Goal: Task Accomplishment & Management: Manage account settings

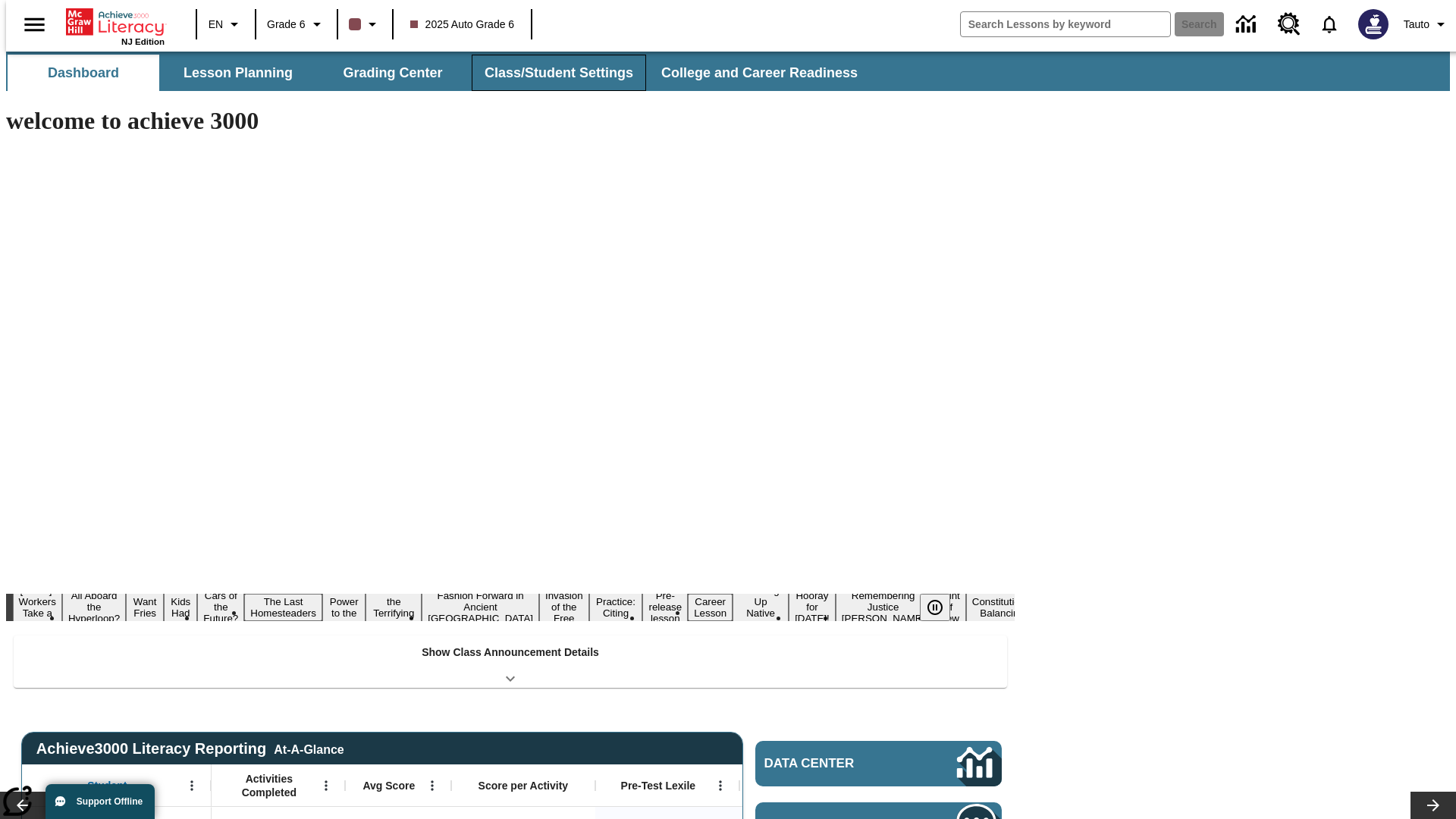
click at [551, 73] on button "Class/Student Settings" at bounding box center [558, 72] width 174 height 36
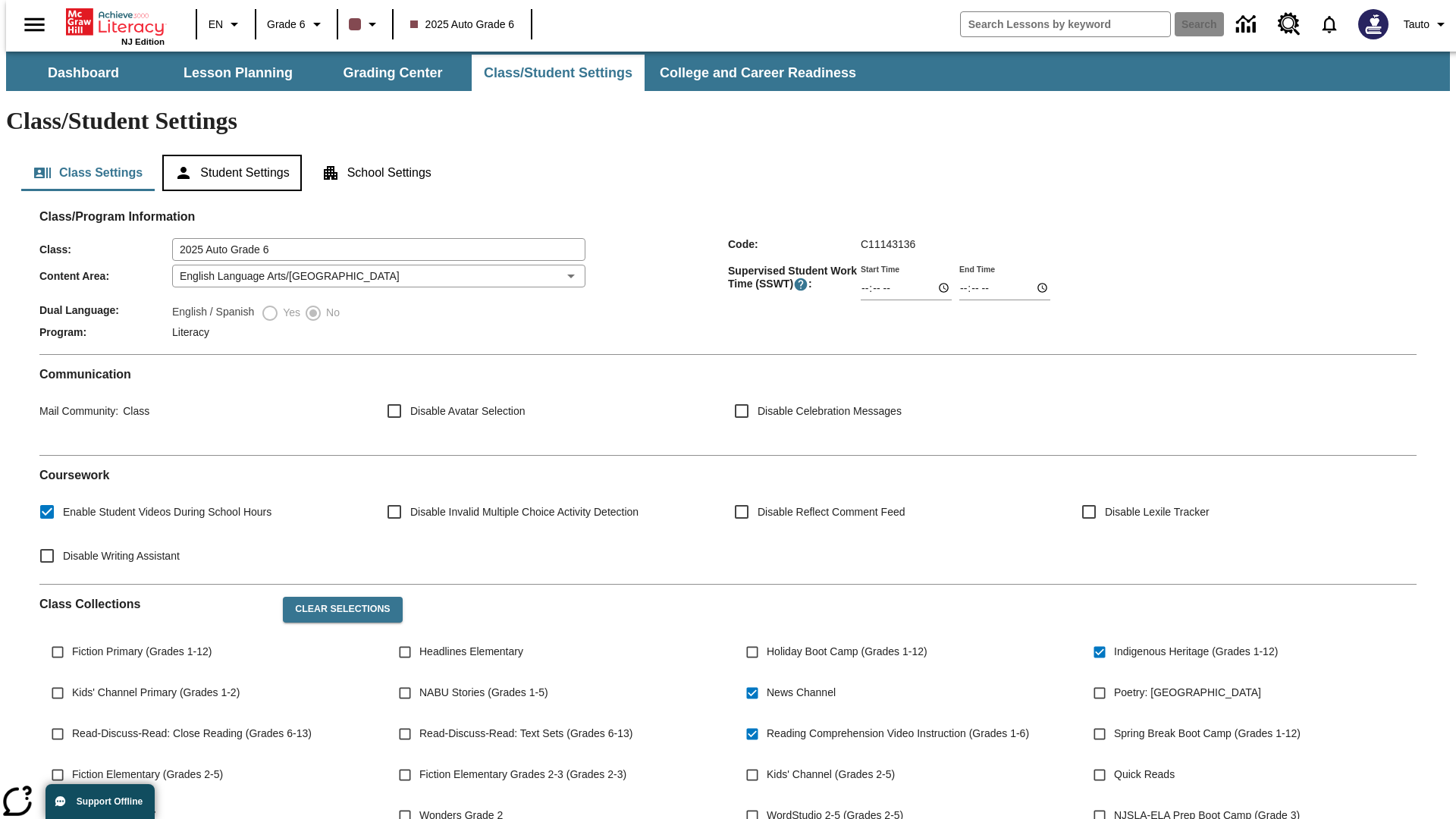
click at [228, 155] on button "Student Settings" at bounding box center [231, 173] width 138 height 36
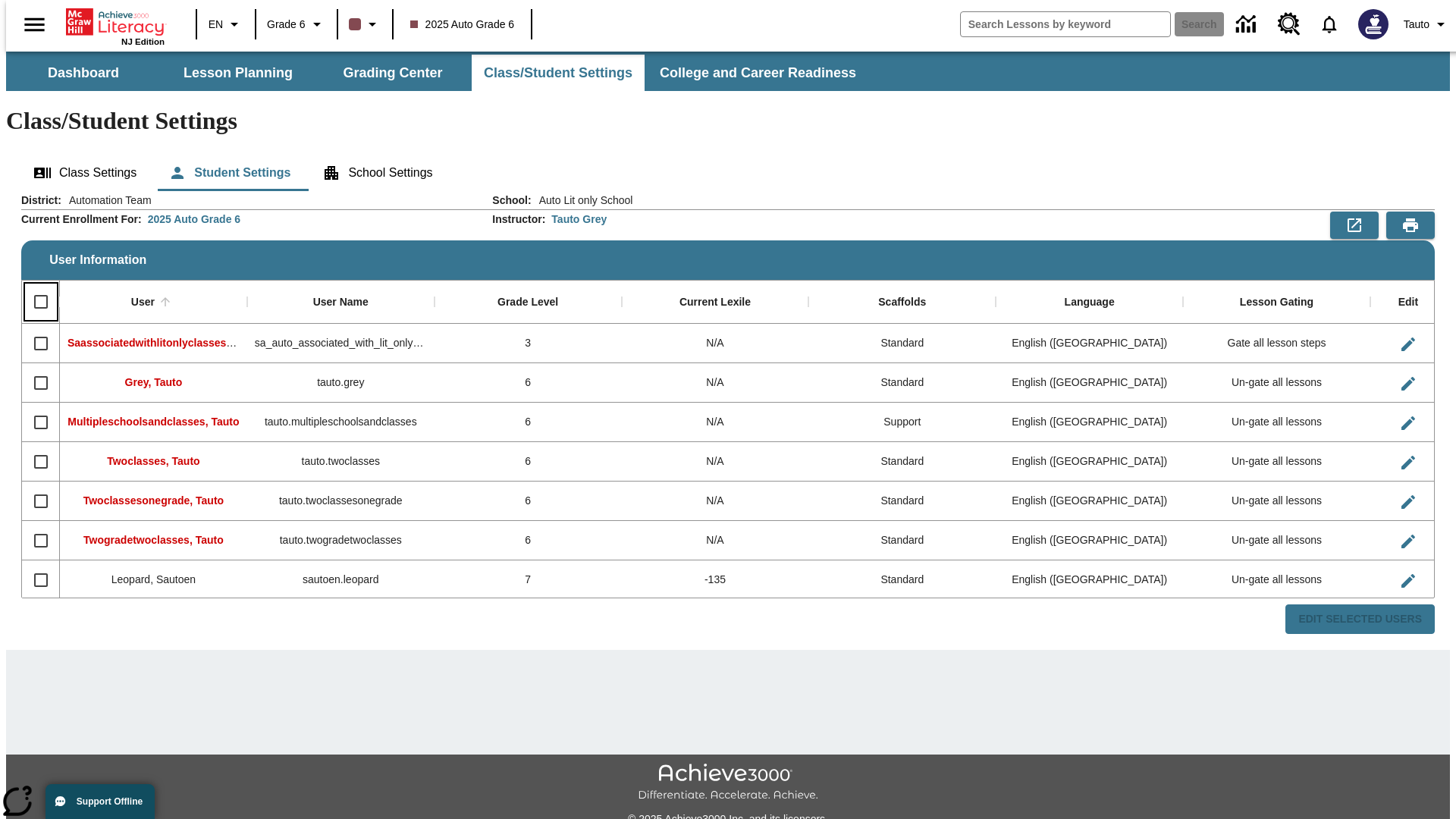
click at [34, 286] on input "Select all rows" at bounding box center [40, 301] width 32 height 32
checkbox input "true"
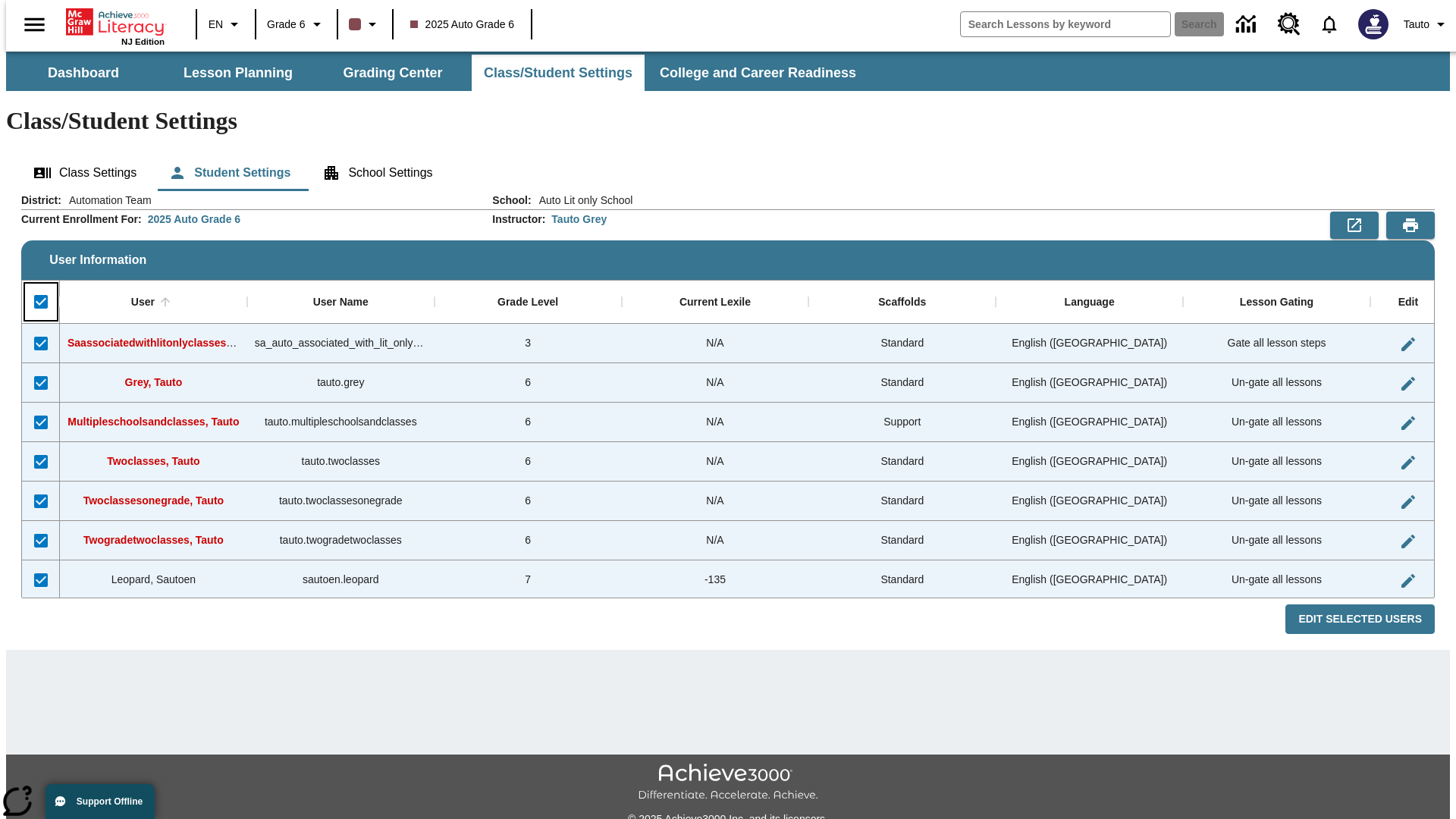
checkbox input "true"
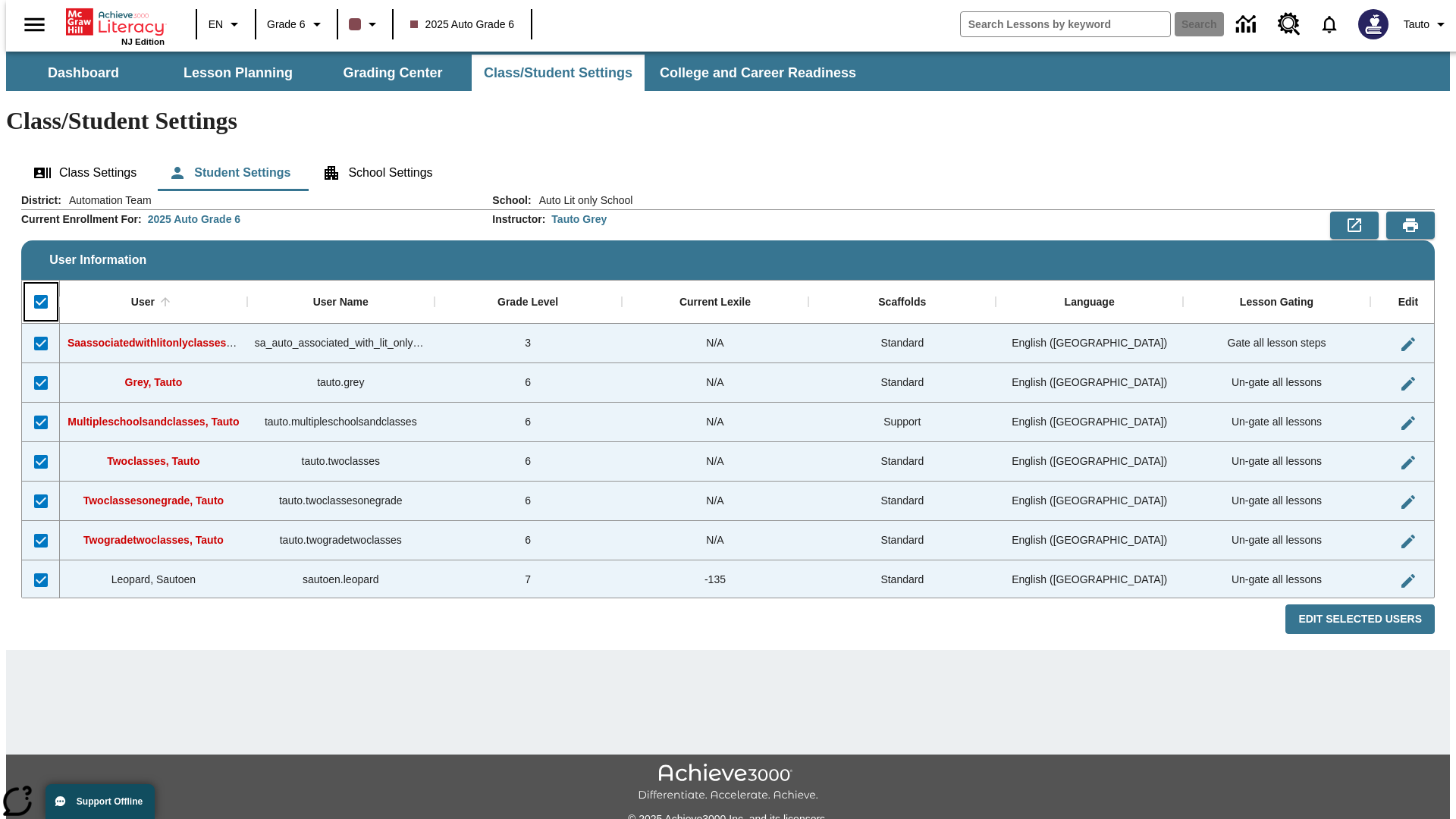
checkbox input "true"
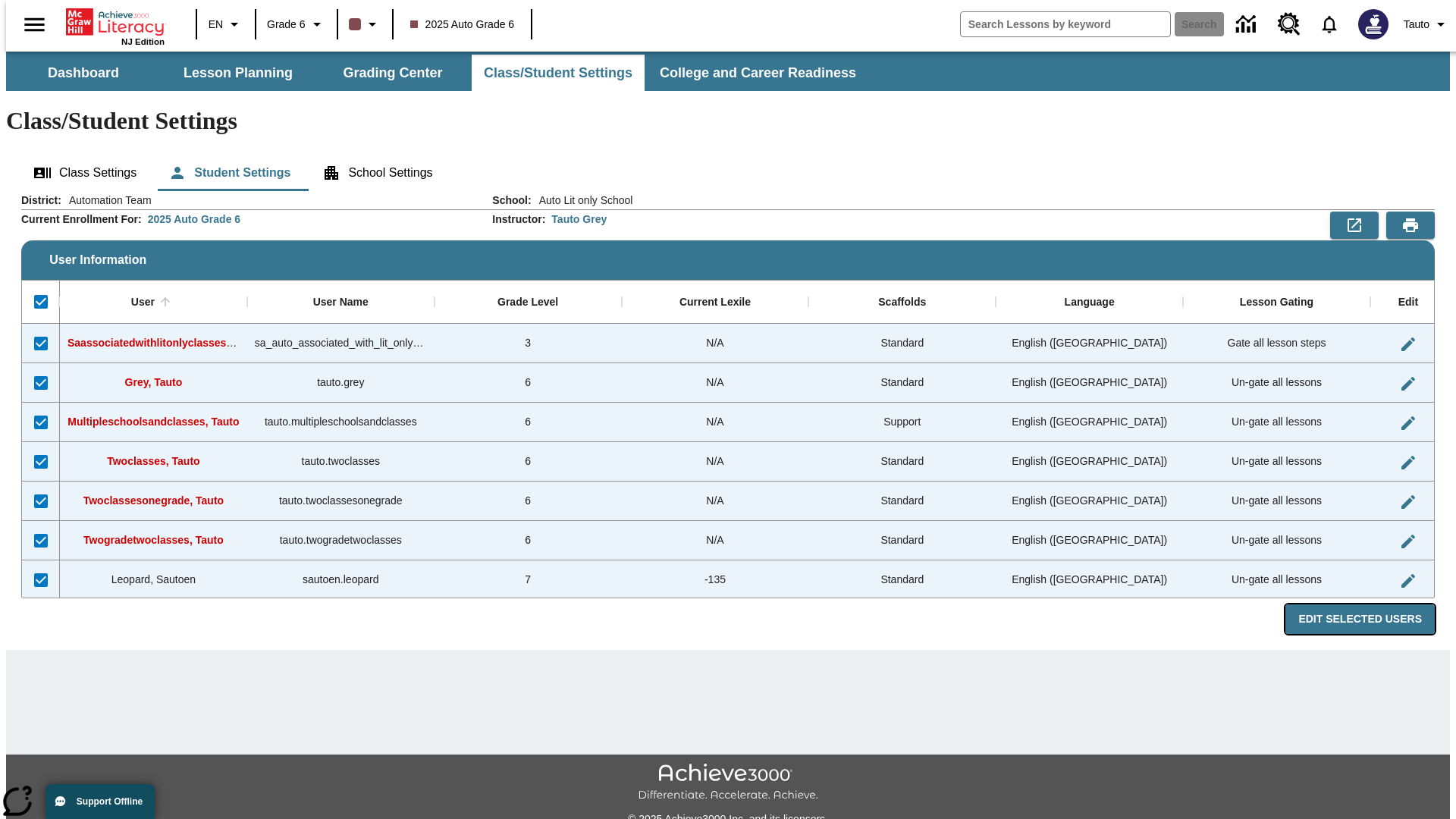
click at [1372, 604] on button "Edit Selected Users" at bounding box center [1360, 619] width 149 height 30
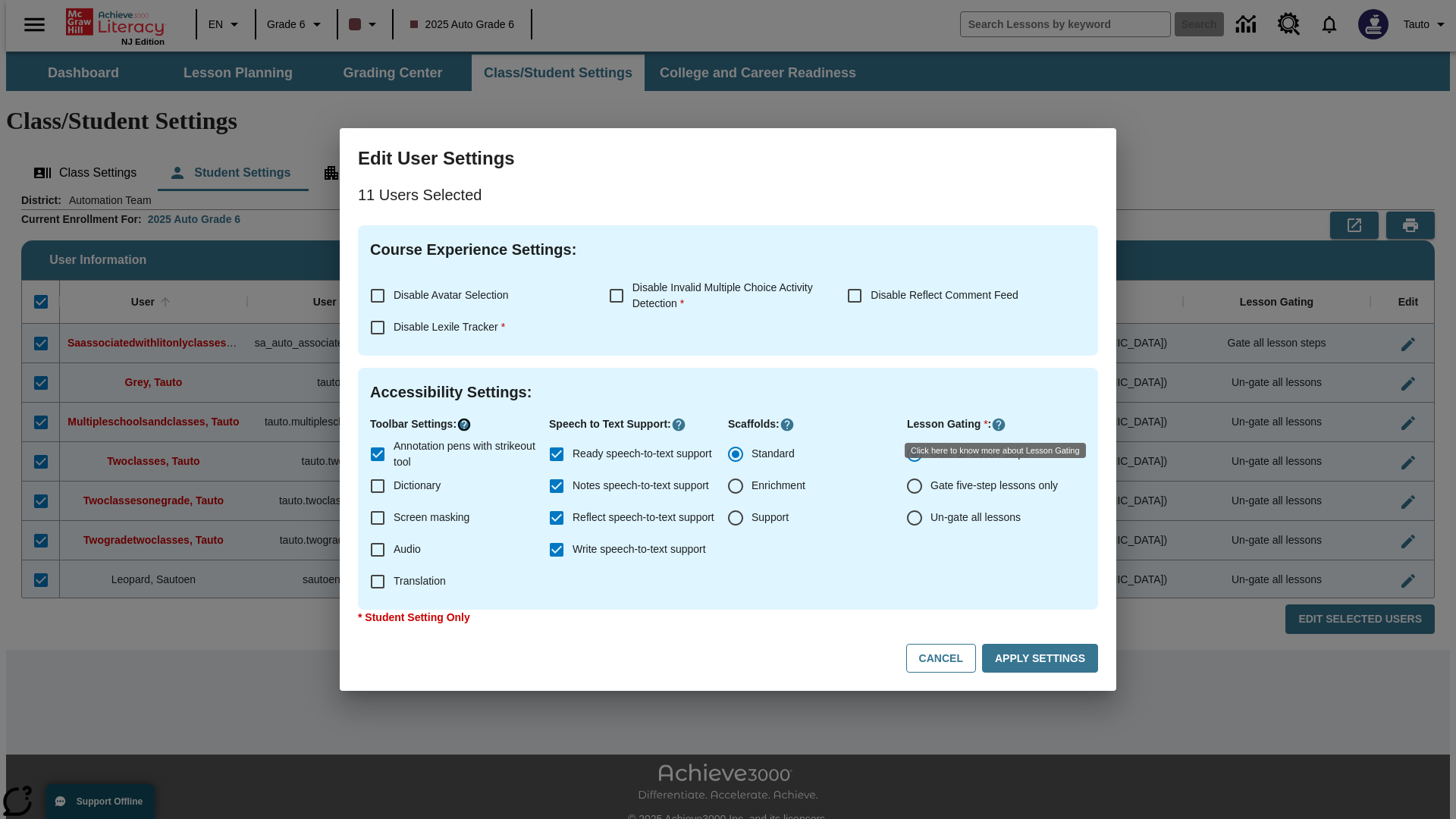
click at [466, 424] on icon "Click here to know more about" at bounding box center [464, 424] width 15 height 15
click at [683, 424] on icon "Click here to know more about" at bounding box center [679, 424] width 15 height 15
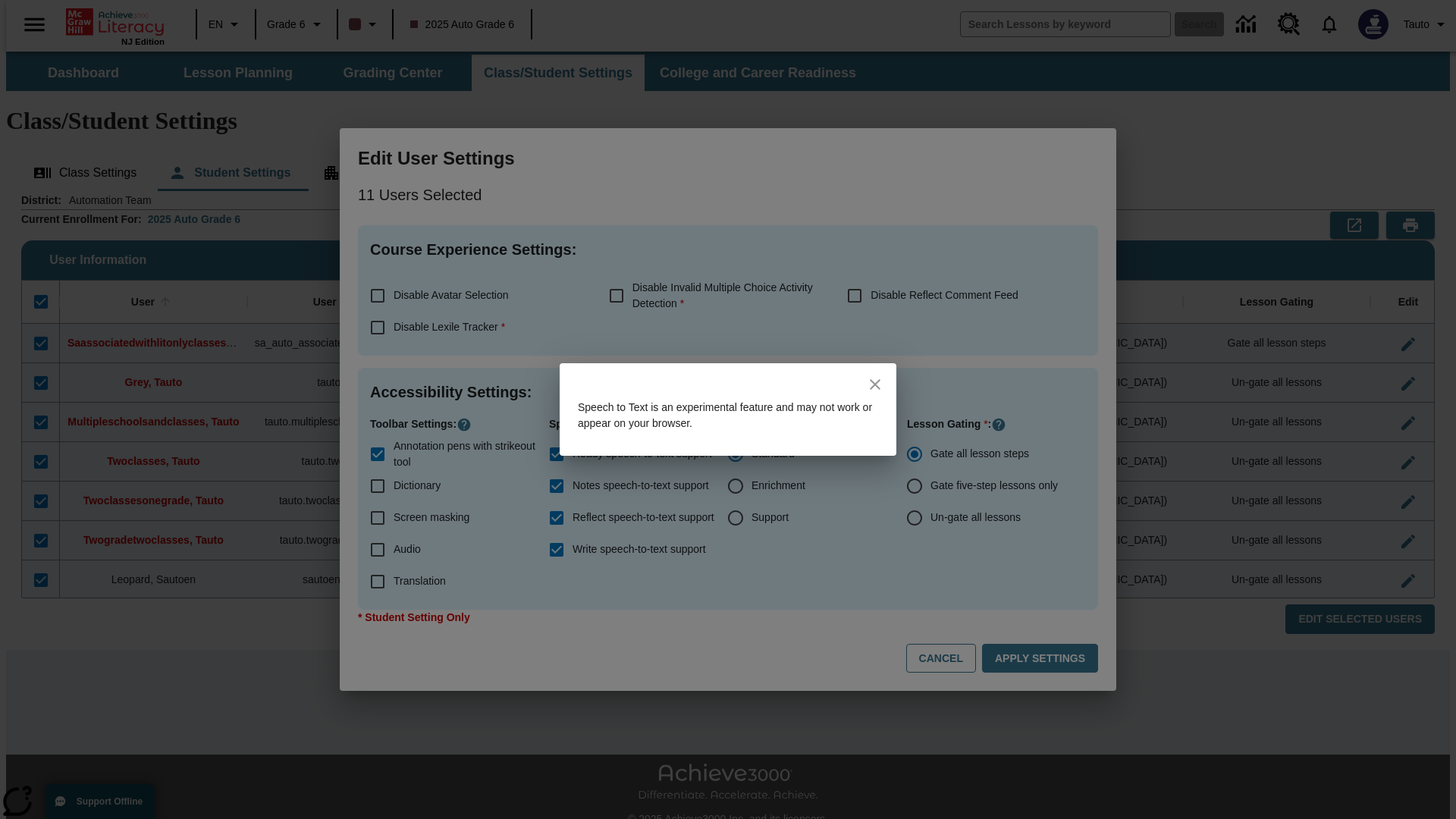
click at [875, 385] on icon "close" at bounding box center [875, 384] width 11 height 11
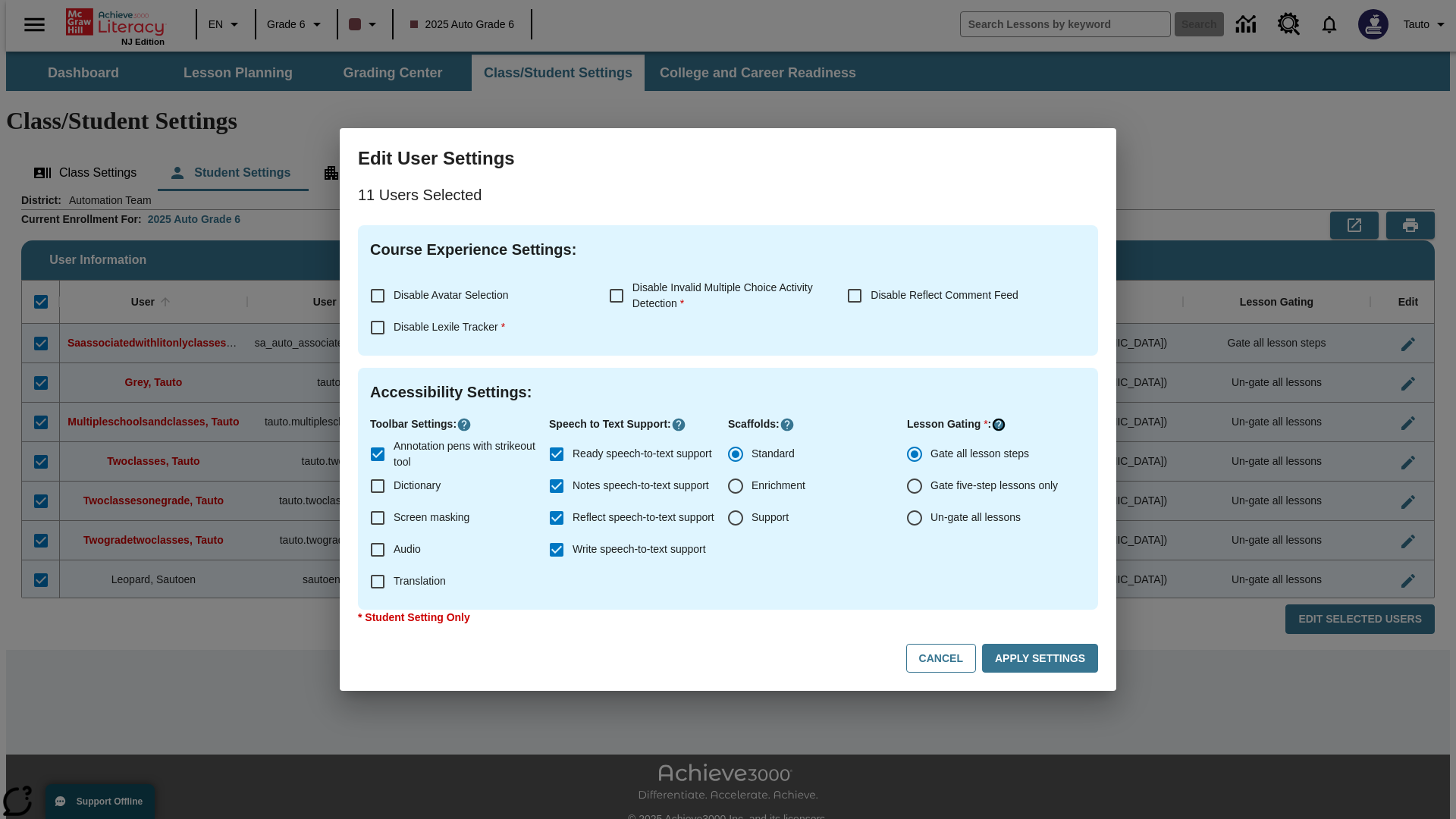
click at [1000, 424] on icon "Click here to know more about" at bounding box center [998, 424] width 15 height 15
